Goal: Check status: Check status

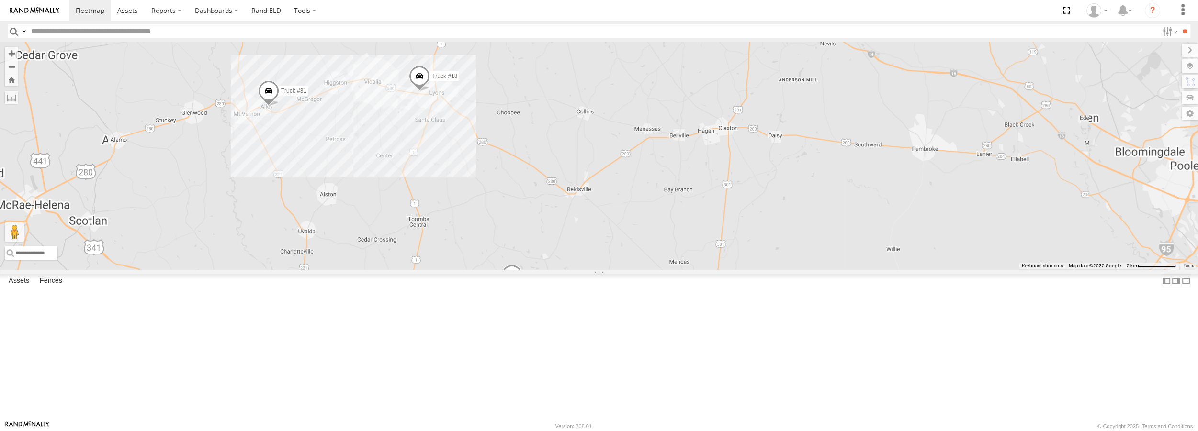
click at [430, 91] on span at bounding box center [419, 79] width 21 height 26
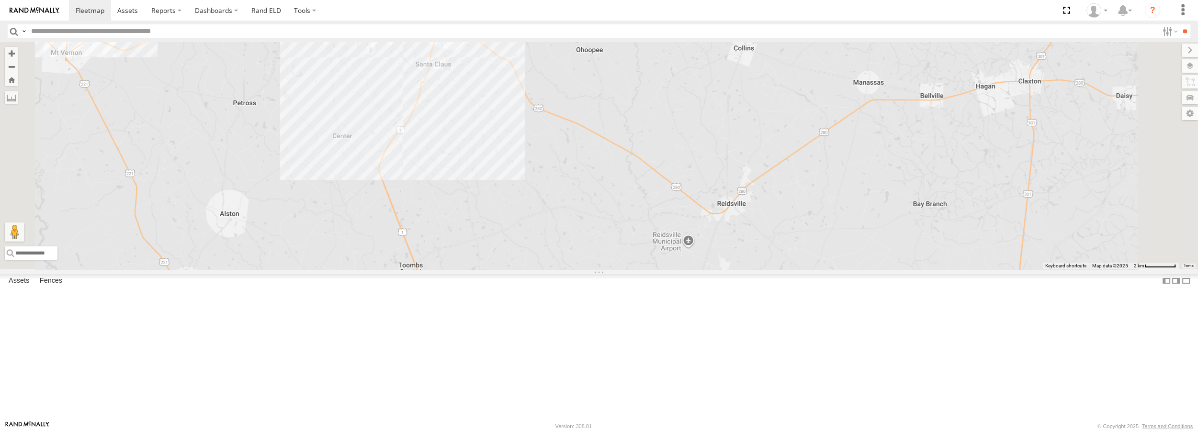
drag, startPoint x: 656, startPoint y: 224, endPoint x: 646, endPoint y: 209, distance: 18.5
click at [646, 209] on div "Truck #18 Truck #30 Truck #31 Truck #32 Truck #18 All Assets Home Office 32.205…" at bounding box center [599, 155] width 1198 height 227
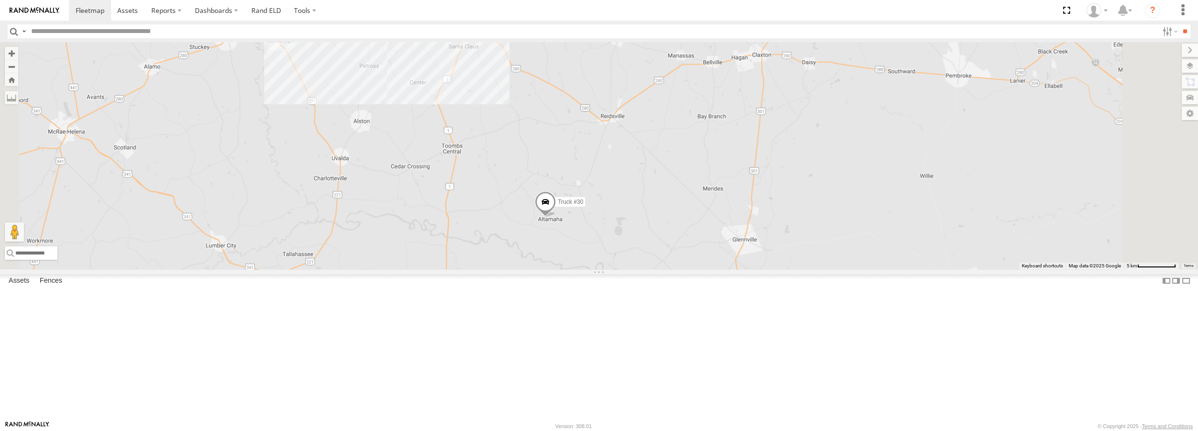
click at [556, 217] on span at bounding box center [545, 204] width 21 height 26
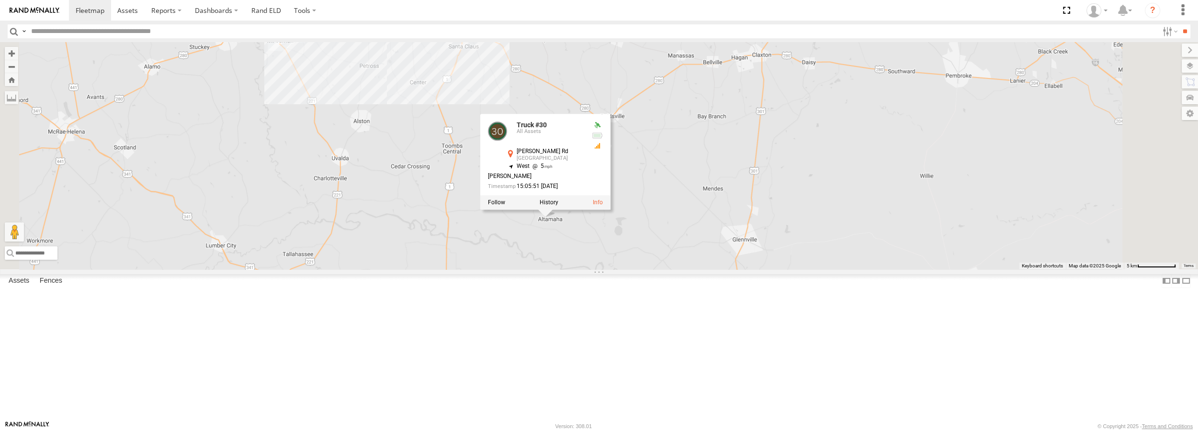
click at [662, 269] on div "Truck #18 Truck #30 Truck #31 Truck #32 Truck #30 All Assets Pe Davis Rd Reidsv…" at bounding box center [599, 155] width 1198 height 227
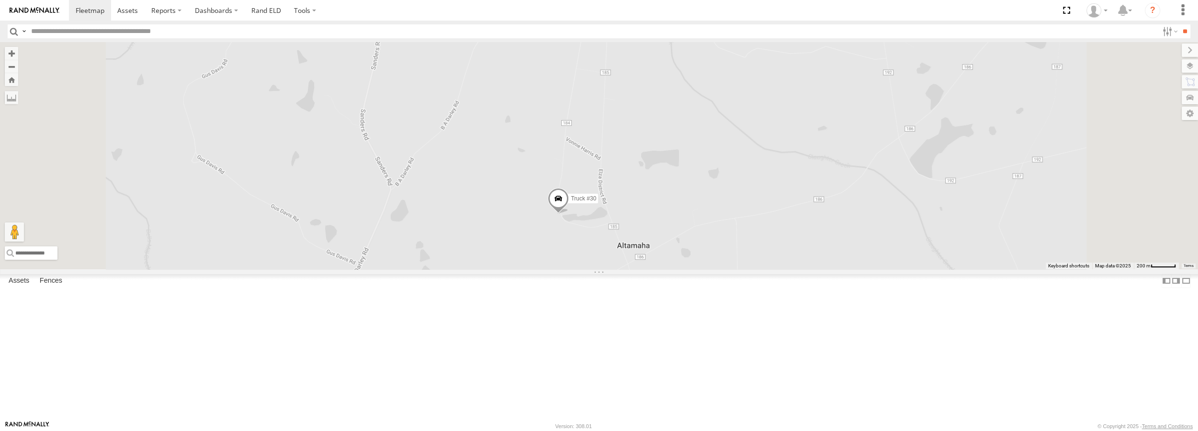
click at [569, 214] on span at bounding box center [558, 201] width 21 height 26
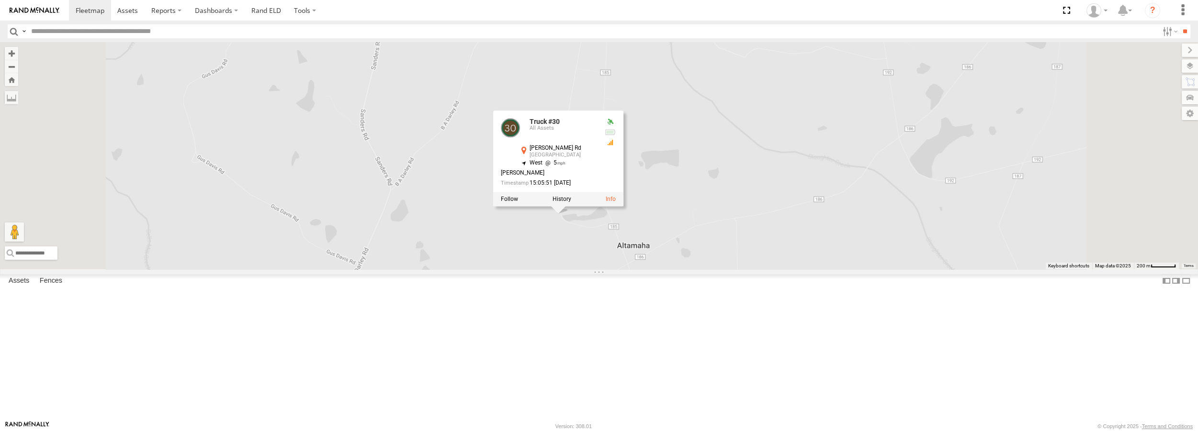
click at [623, 207] on div at bounding box center [558, 199] width 130 height 14
click at [571, 203] on label at bounding box center [561, 199] width 19 height 7
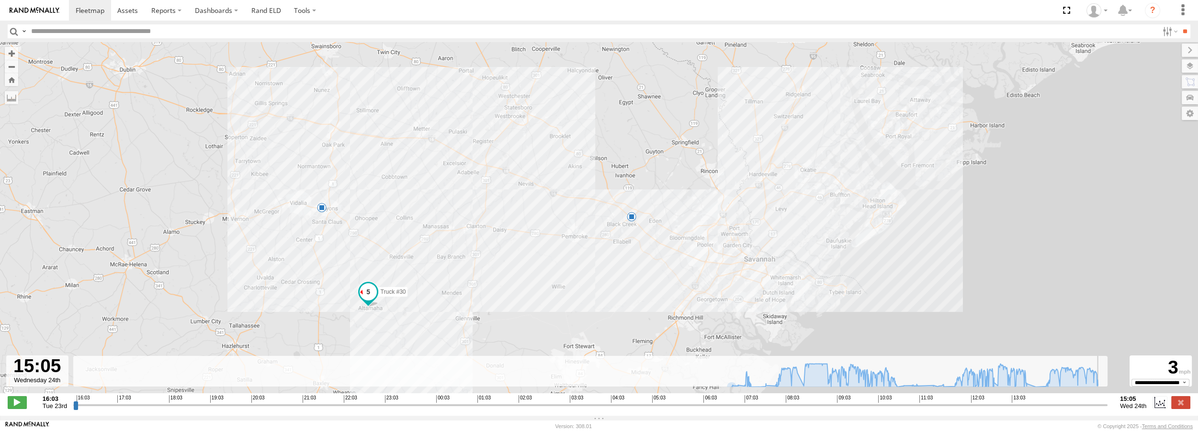
drag, startPoint x: 77, startPoint y: 411, endPoint x: 1113, endPoint y: 440, distance: 1036.2
type input "**********"
click at [1107, 410] on input "range" at bounding box center [590, 405] width 1034 height 9
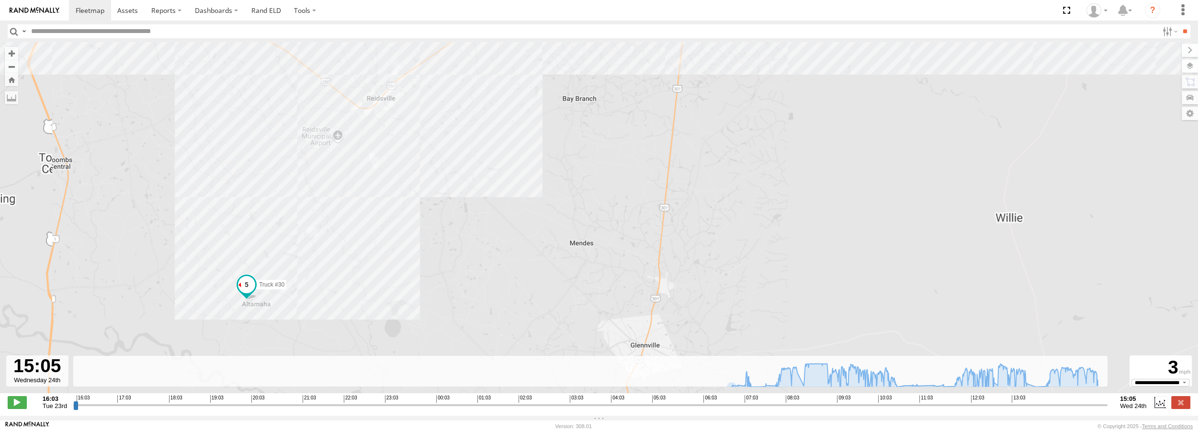
click at [618, 317] on div "Truck #30 07:13 Wed 13:30 Wed" at bounding box center [599, 222] width 1198 height 361
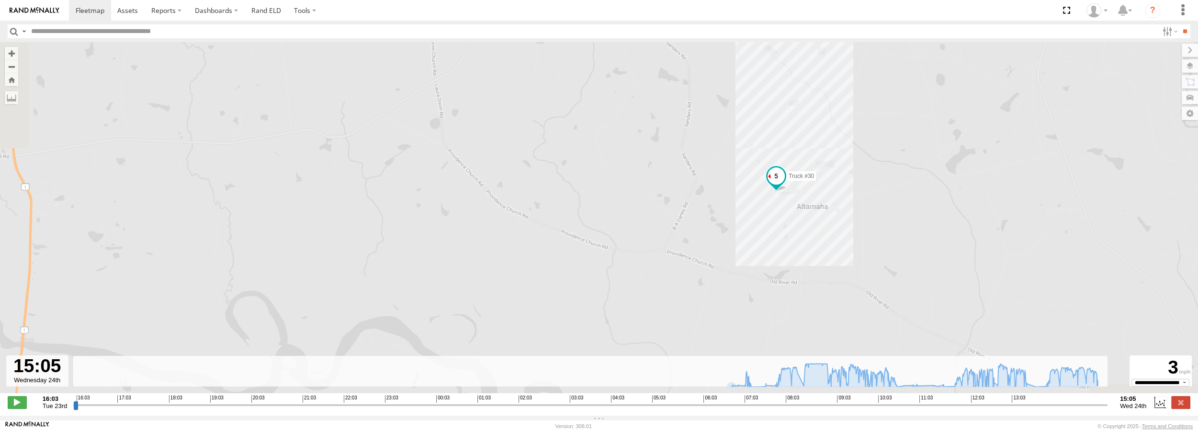
drag, startPoint x: 212, startPoint y: 318, endPoint x: 892, endPoint y: 197, distance: 691.3
click at [892, 197] on div "Truck #30 07:13 Wed 13:30 Wed" at bounding box center [599, 222] width 1198 height 361
click at [1189, 66] on label at bounding box center [1180, 65] width 35 height 13
click at [96, 11] on span at bounding box center [90, 10] width 29 height 9
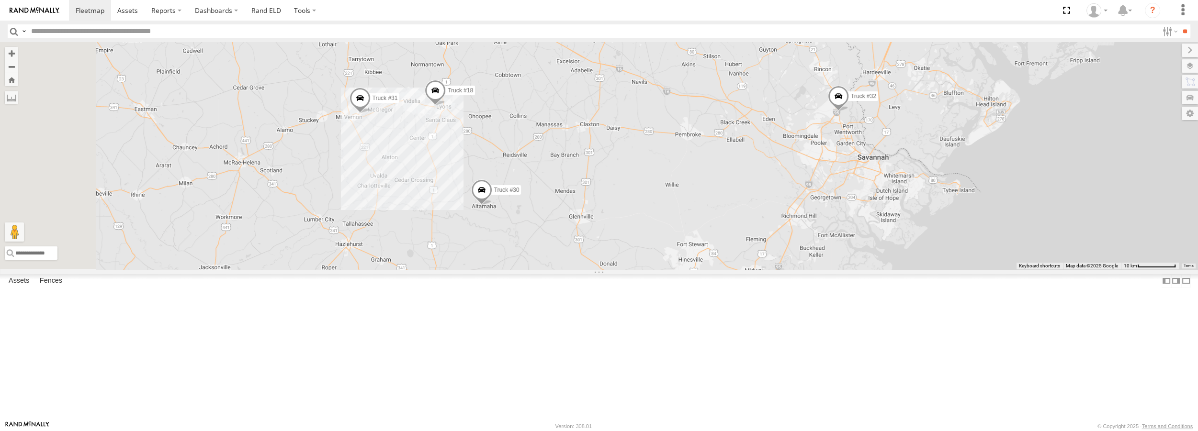
click at [0, 0] on span at bounding box center [0, 0] width 0 height 0
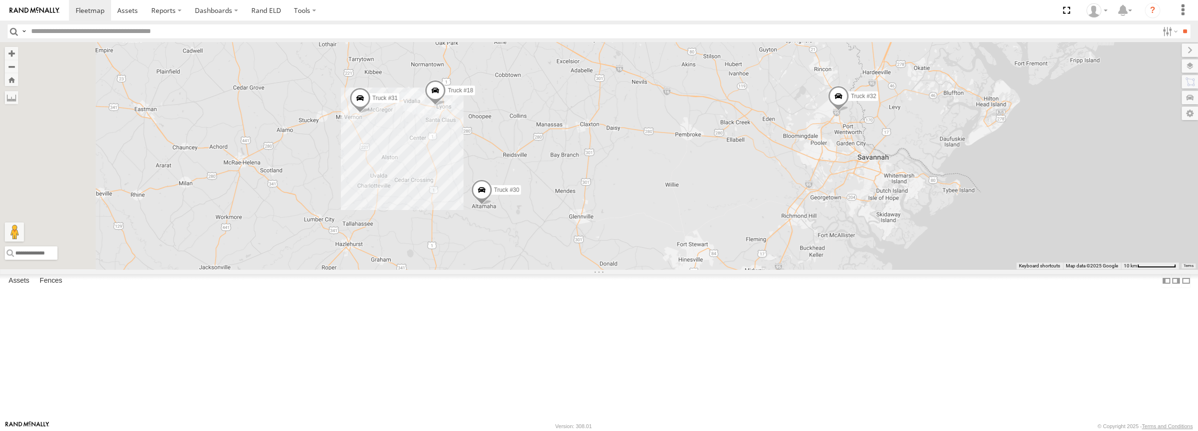
click at [0, 0] on span at bounding box center [0, 0] width 0 height 0
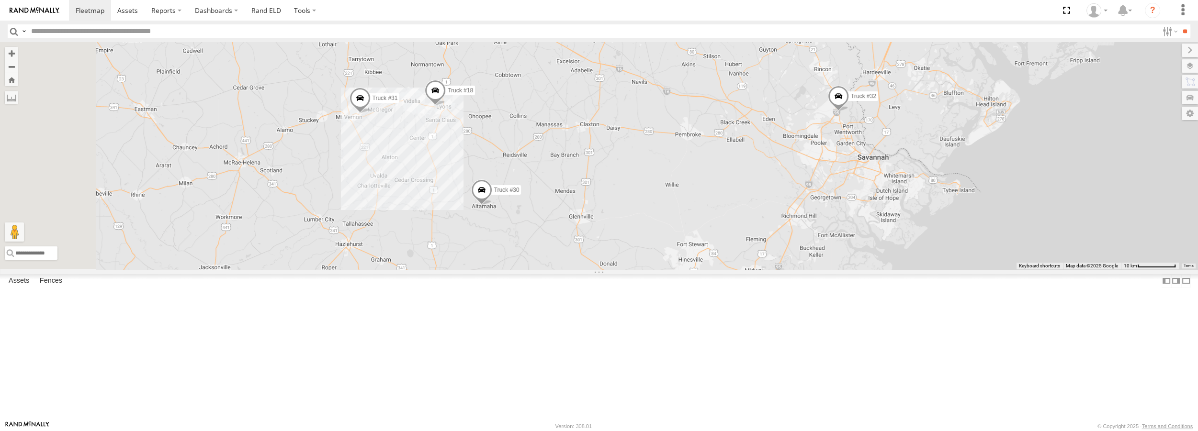
click at [0, 0] on span at bounding box center [0, 0] width 0 height 0
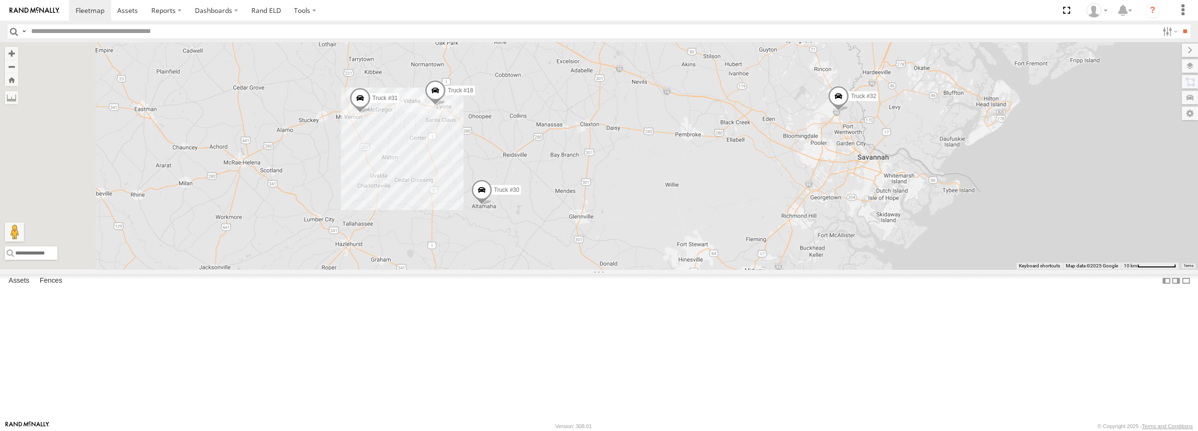
click at [0, 0] on span at bounding box center [0, 0] width 0 height 0
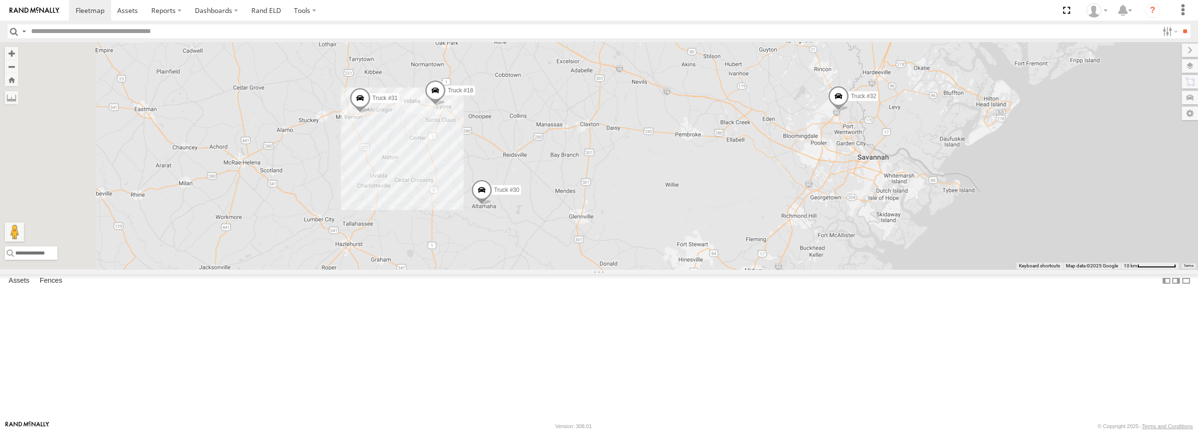
click at [0, 0] on span at bounding box center [0, 0] width 0 height 0
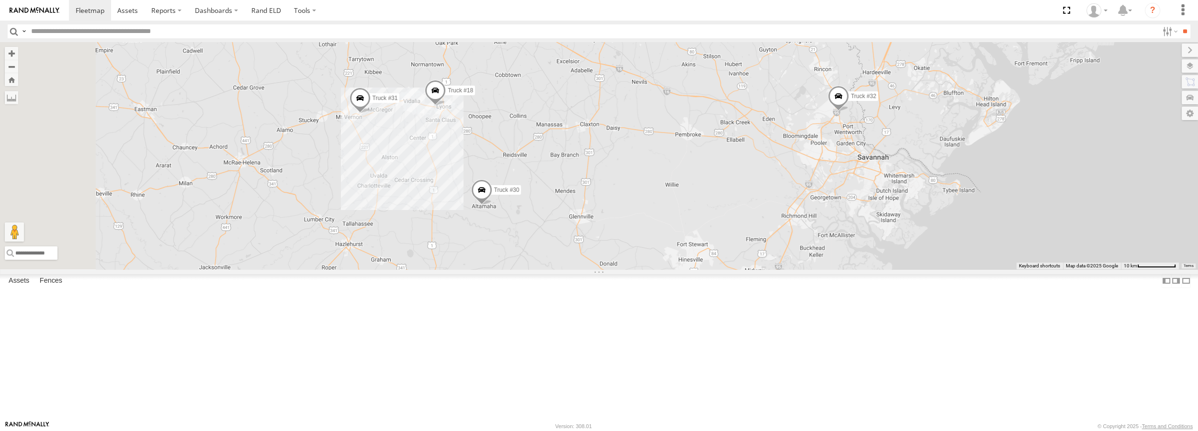
click at [0, 0] on span at bounding box center [0, 0] width 0 height 0
click at [492, 205] on span at bounding box center [481, 192] width 21 height 26
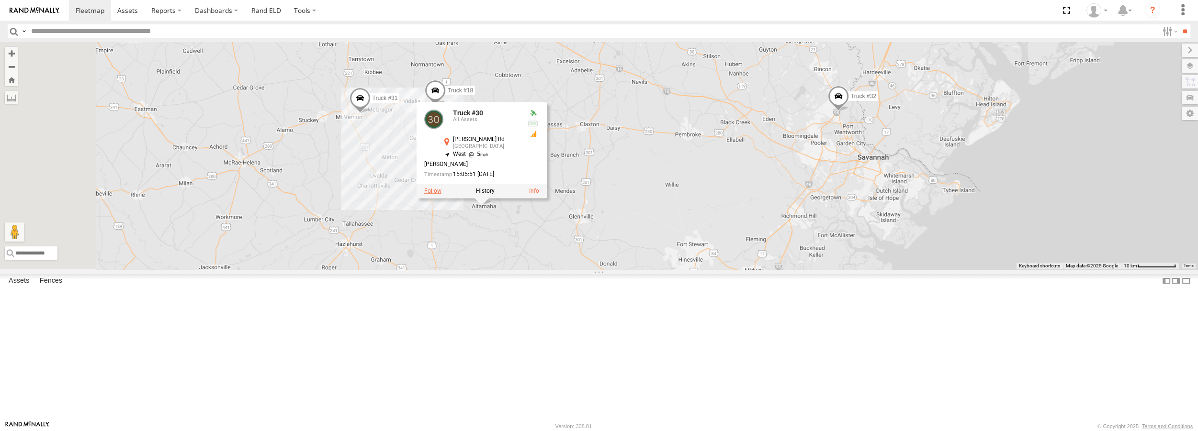
click at [441, 194] on label at bounding box center [432, 191] width 17 height 7
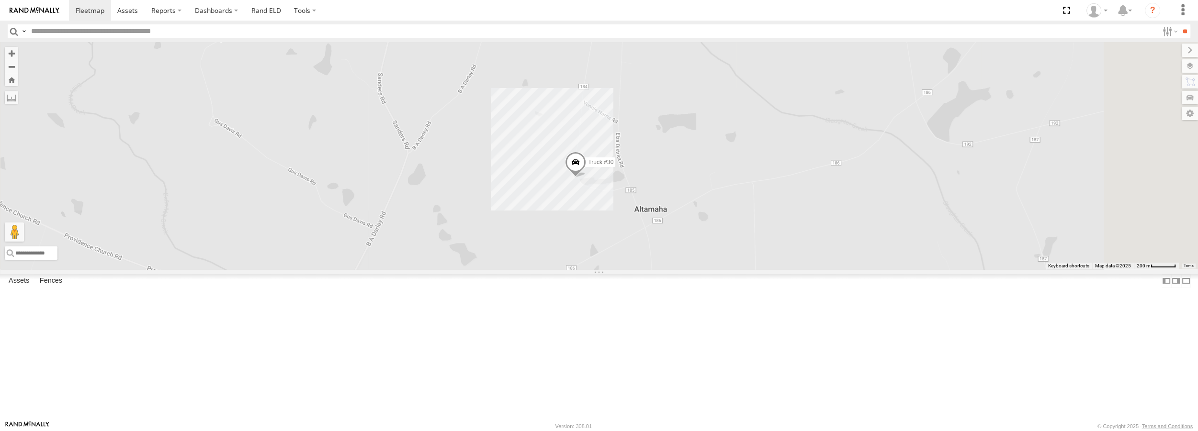
click at [586, 178] on span at bounding box center [575, 165] width 21 height 26
click at [640, 170] on div at bounding box center [575, 163] width 130 height 14
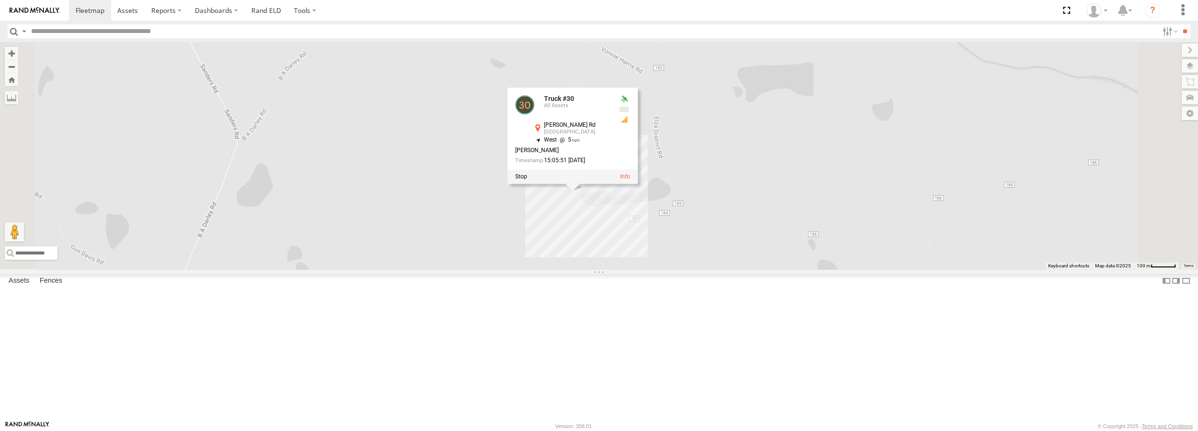
click at [527, 180] on label at bounding box center [521, 177] width 12 height 7
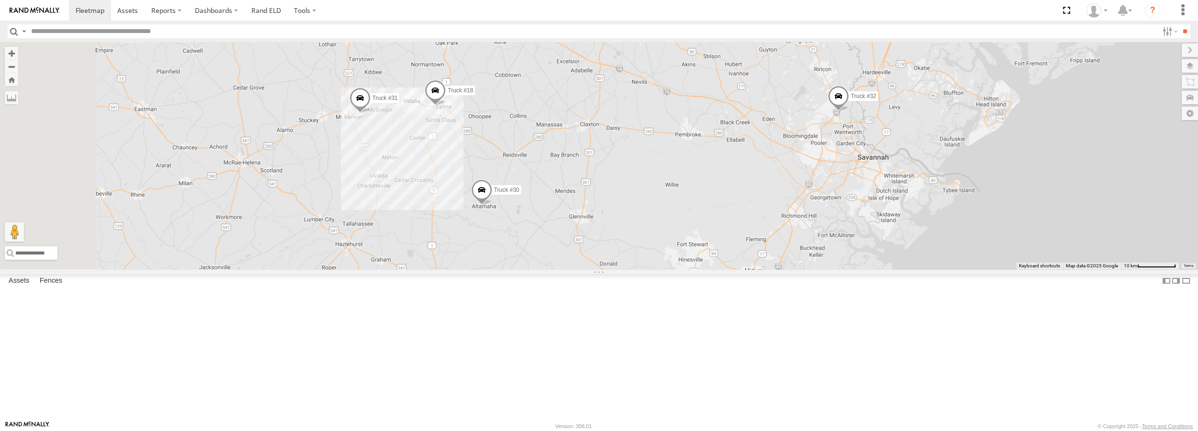
click at [446, 106] on span at bounding box center [435, 93] width 21 height 26
click at [370, 113] on span at bounding box center [359, 101] width 21 height 26
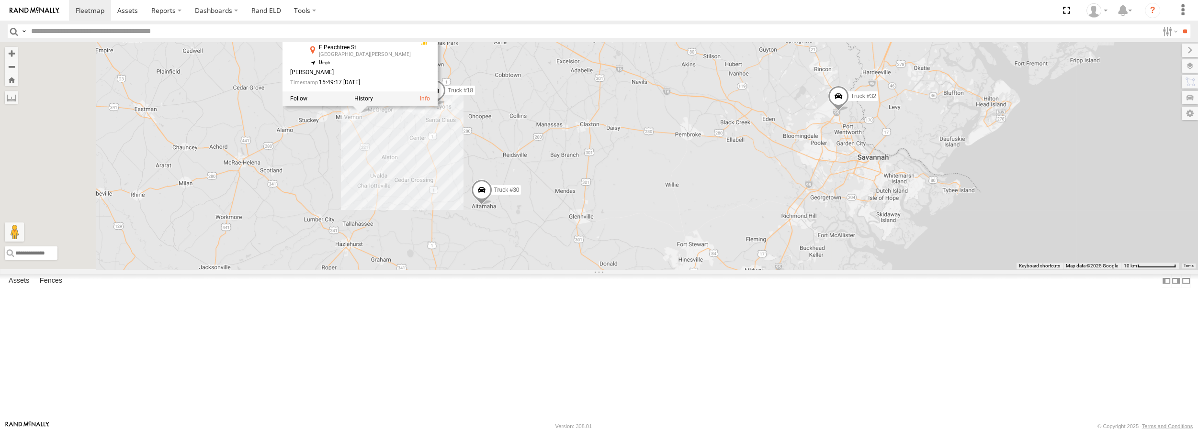
click at [759, 169] on div "Truck #18 Truck #30 Truck #31 Truck #32 Truck #31 All Assets E Peachtree St Mt …" at bounding box center [599, 155] width 1198 height 227
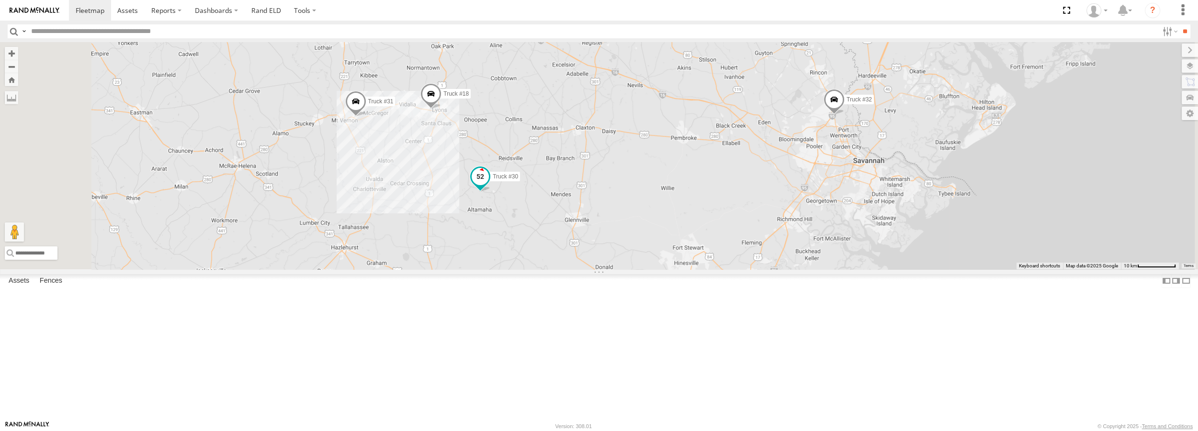
click at [489, 186] on span at bounding box center [479, 176] width 17 height 17
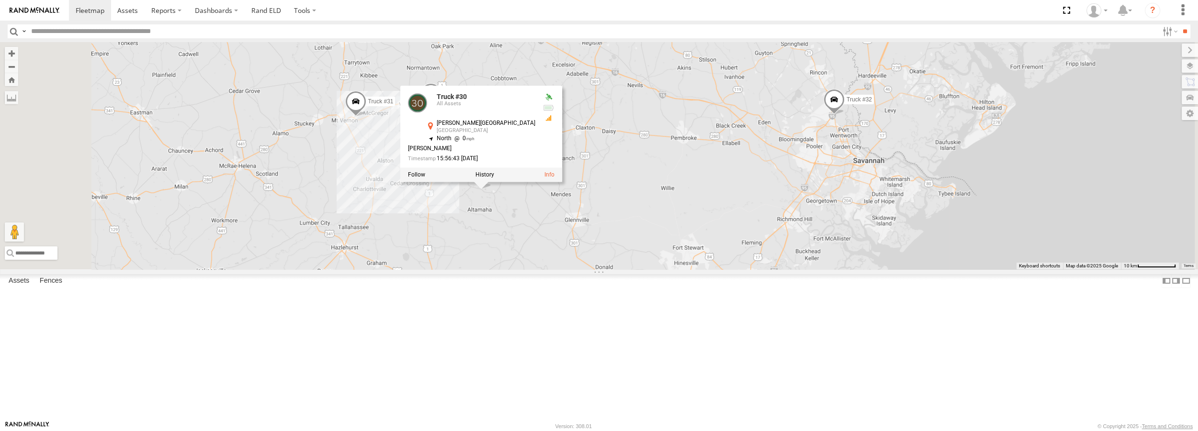
click at [562, 168] on div "Truck #30 All Assets Elza District Rd Reidsville 32.01115 , -82.20295 North 0 R…" at bounding box center [481, 127] width 162 height 82
click at [718, 208] on div "Truck #18 Truck #30 Truck #31 Truck #32 Truck #30 All Assets Elza District Rd R…" at bounding box center [599, 155] width 1198 height 227
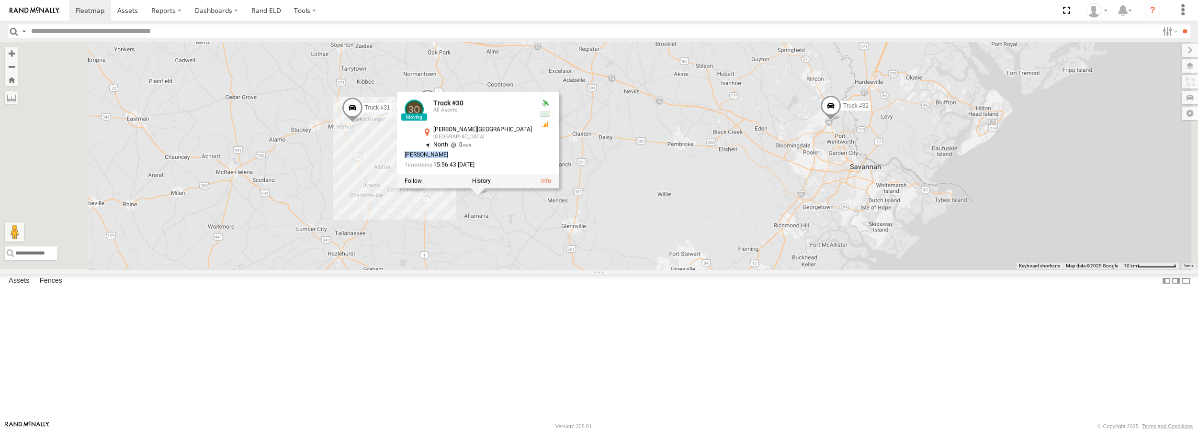
click at [482, 213] on div "Truck #18 Truck #30 Truck #31 Truck #32 Truck #30 All Assets Elza District Rd R…" at bounding box center [599, 155] width 1198 height 227
